Goal: Task Accomplishment & Management: Complete application form

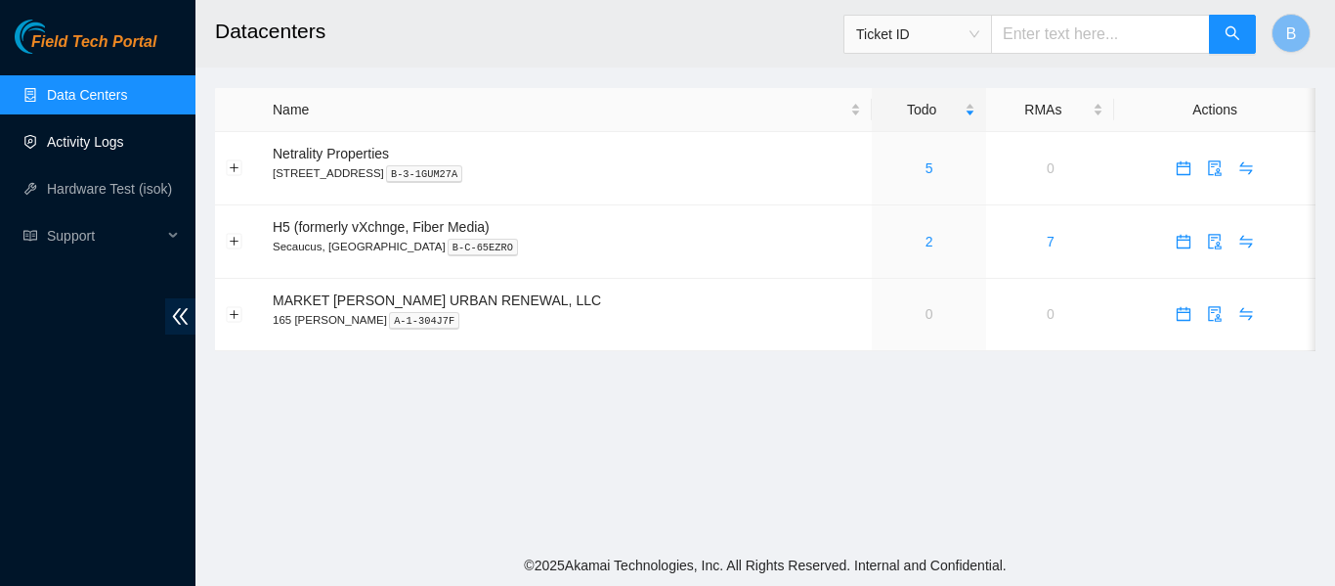
click at [87, 148] on link "Activity Logs" at bounding box center [85, 142] width 77 height 16
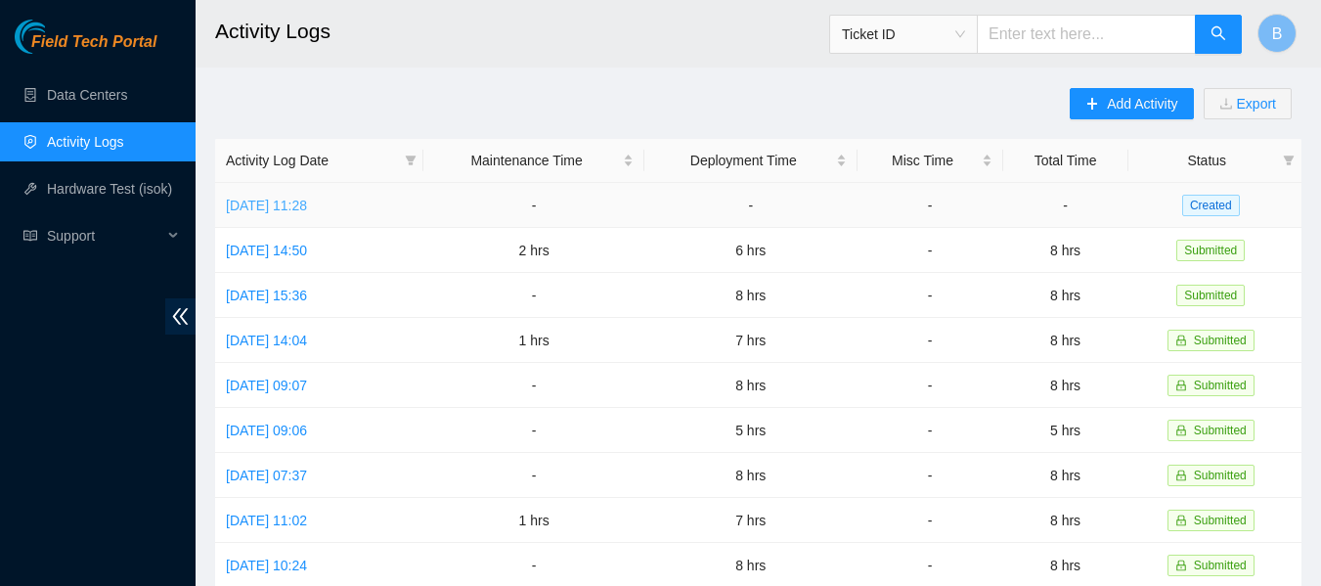
click at [307, 206] on link "[DATE] 11:28" at bounding box center [266, 205] width 81 height 16
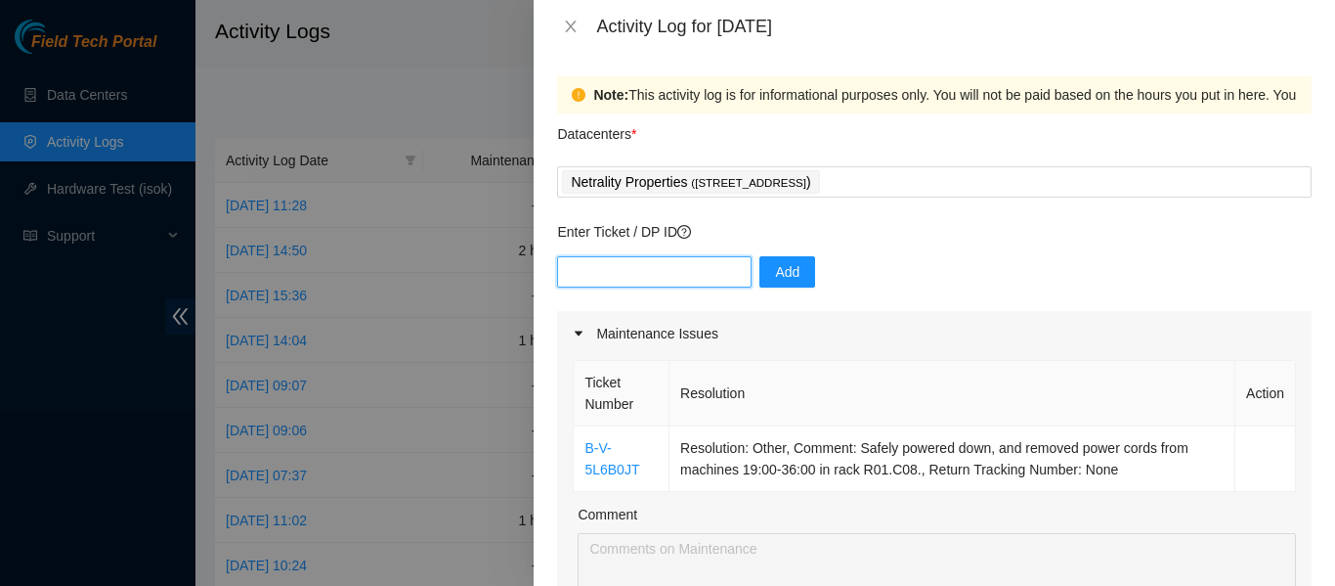
click at [684, 269] on input "text" at bounding box center [654, 271] width 195 height 31
paste input "DP81318"
type input "DP81318"
click at [786, 275] on button "Add" at bounding box center [788, 271] width 56 height 31
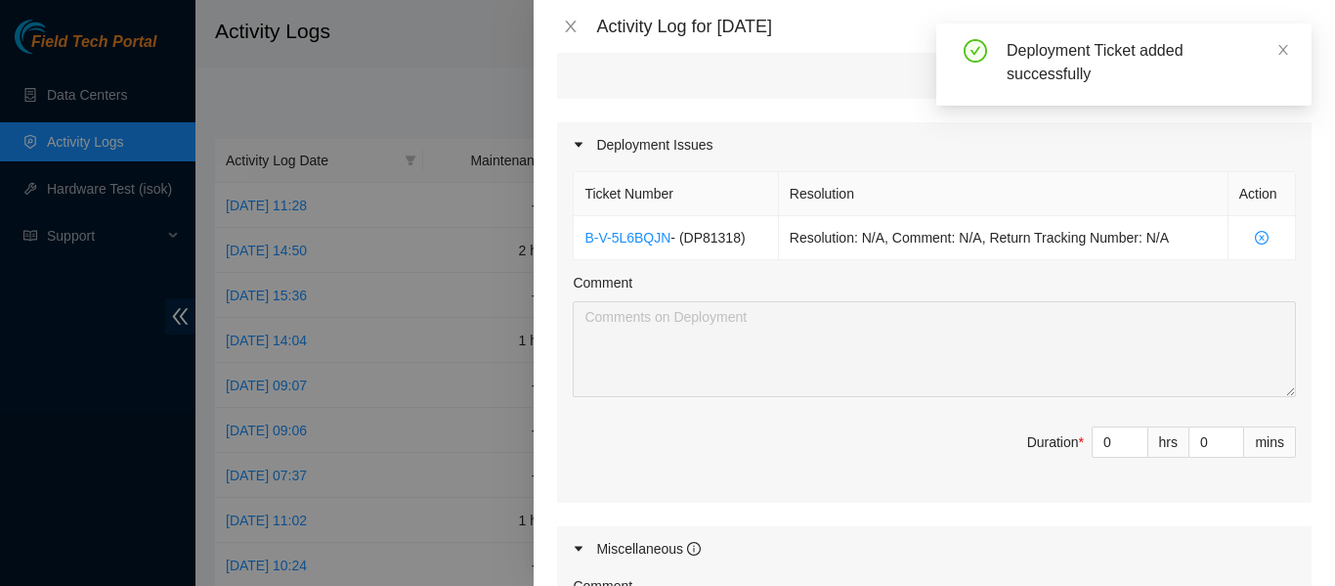
scroll to position [612, 0]
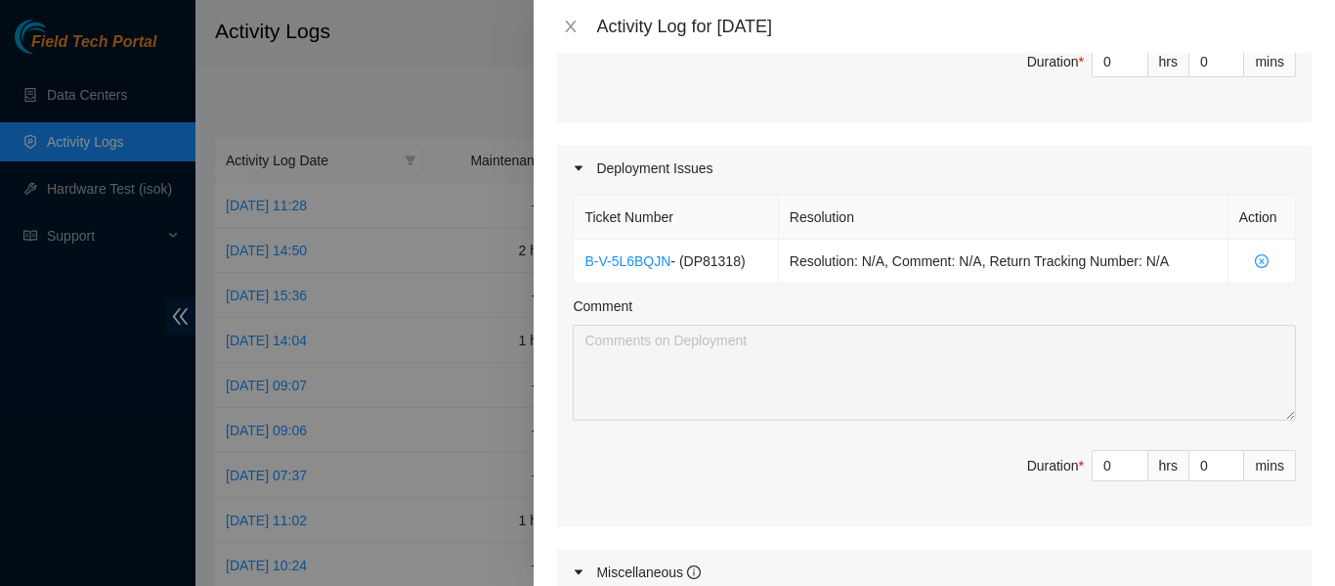
click at [596, 128] on div "Maintenance Issues Ticket Number Resolution Action B-V-5L6B0JT Resolution: Othe…" at bounding box center [934, 261] width 755 height 1124
click at [717, 140] on div "Maintenance Issues Ticket Number Resolution Action B-V-5L6B0JT Resolution: Othe…" at bounding box center [934, 261] width 755 height 1124
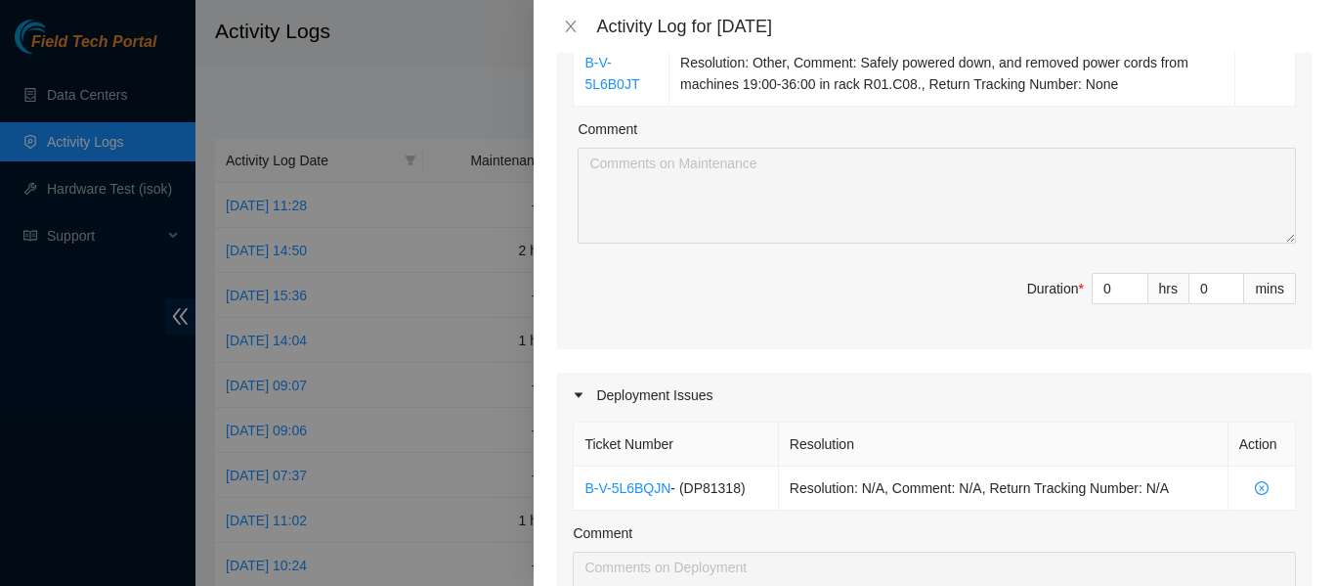
scroll to position [387, 0]
click at [1100, 296] on input "0" at bounding box center [1120, 286] width 55 height 29
type input "1"
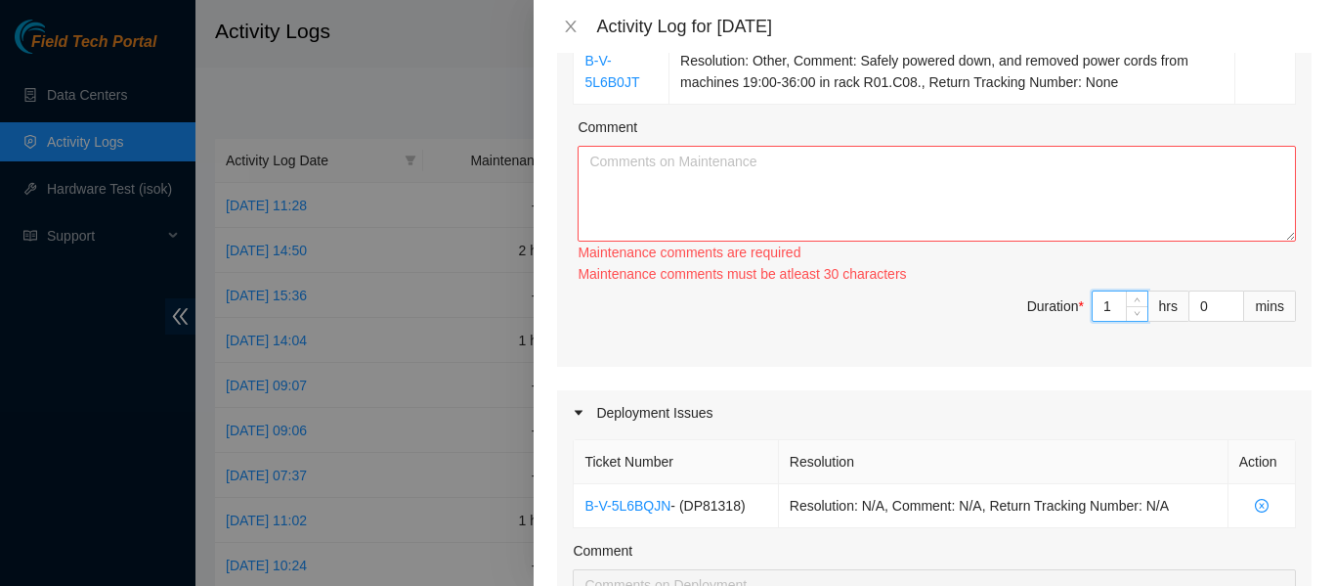
type input "1"
click at [880, 186] on textarea "Comment" at bounding box center [937, 194] width 719 height 96
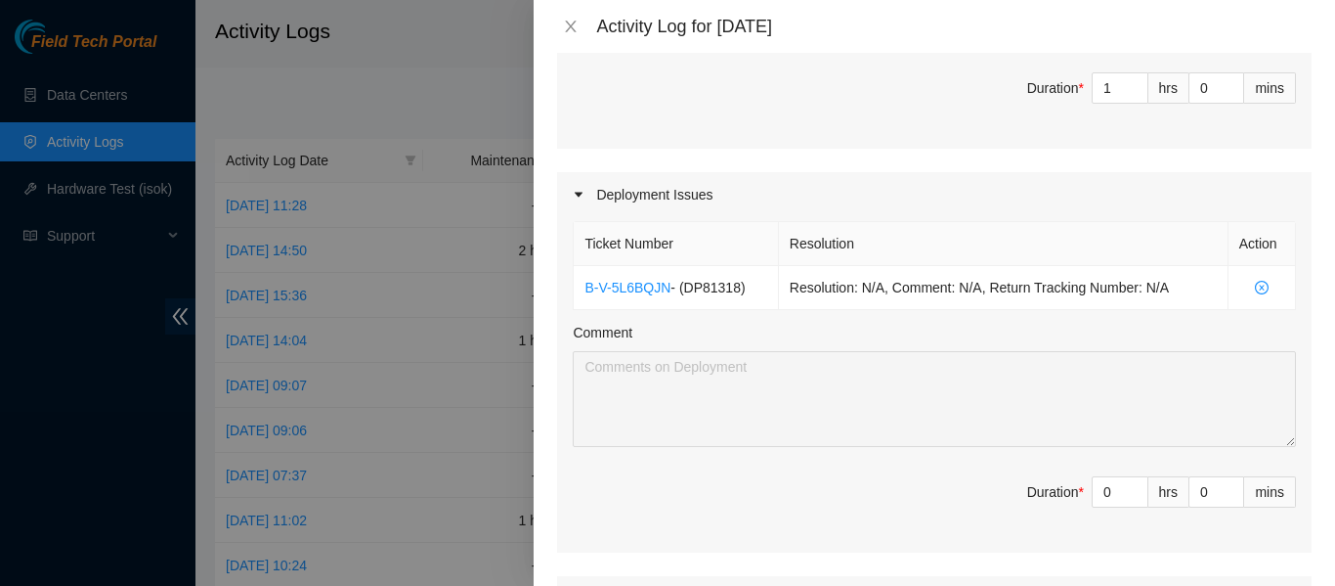
scroll to position [595, 0]
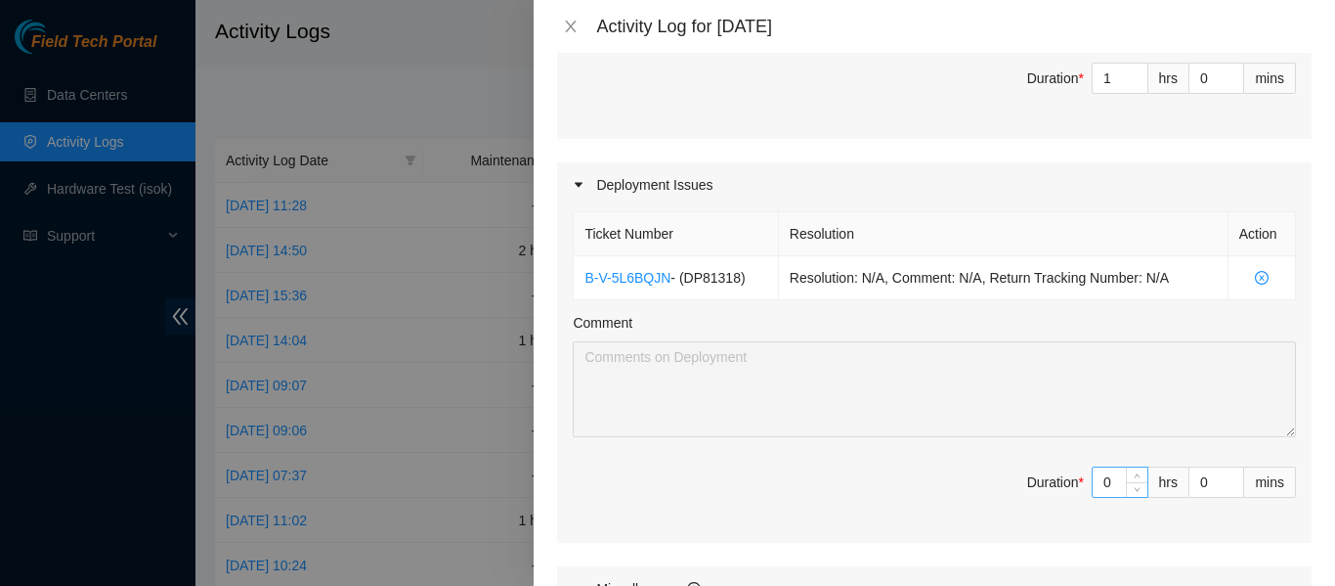
type textarea "[DATE] I worked on a yellow ticket that required me to power down machines and …"
click at [1093, 484] on input "0" at bounding box center [1120, 481] width 55 height 29
type input "7"
type input "8"
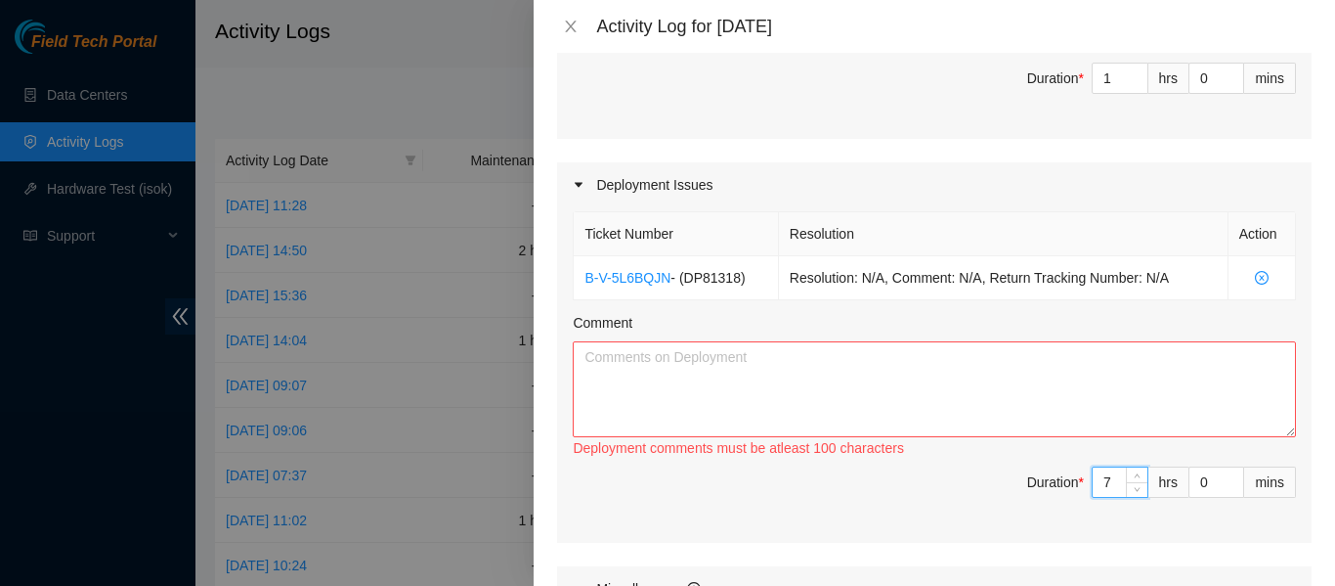
type input "7"
click at [920, 360] on textarea "Comment" at bounding box center [934, 389] width 723 height 96
type textarea "[DATE] I worked on"
